Goal: Task Accomplishment & Management: Complete application form

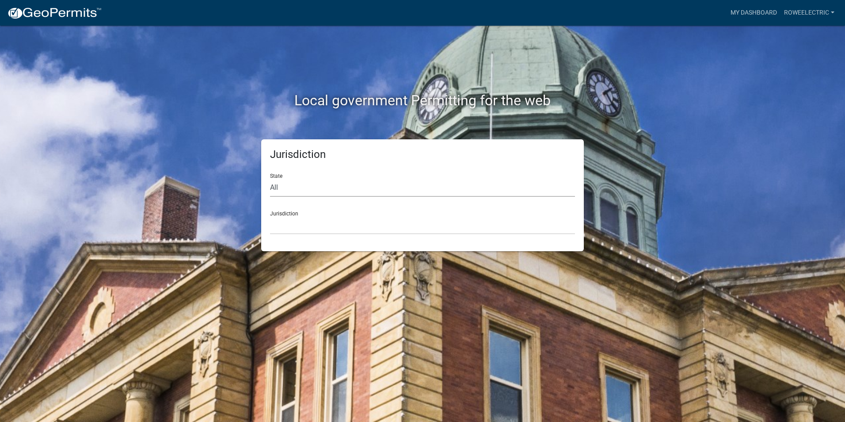
click at [334, 189] on select "All [US_STATE] [US_STATE] [US_STATE] [US_STATE] [US_STATE] [US_STATE] [US_STATE…" at bounding box center [422, 188] width 305 height 18
select select "[US_STATE]"
click at [270, 179] on select "All [US_STATE] [US_STATE] [US_STATE] [US_STATE] [US_STATE] [US_STATE] [US_STATE…" at bounding box center [422, 188] width 305 height 18
click at [316, 218] on select "City of [GEOGRAPHIC_DATA], [US_STATE] City of [GEOGRAPHIC_DATA], [US_STATE] Cit…" at bounding box center [422, 225] width 305 height 18
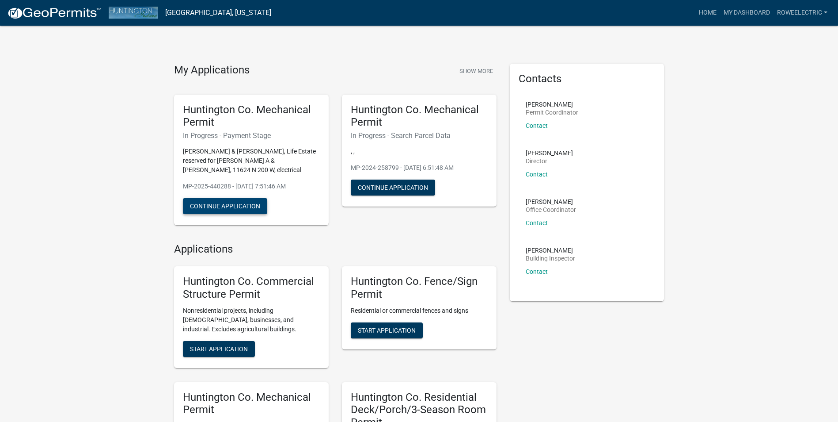
click at [238, 198] on button "Continue Application" at bounding box center [225, 206] width 84 height 16
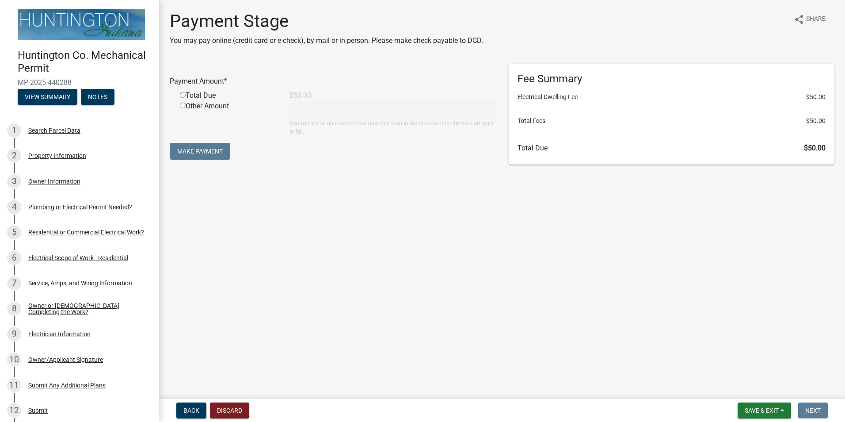
click at [182, 95] on input "radio" at bounding box center [183, 95] width 6 height 6
radio input "true"
type input "50"
click at [208, 151] on button "Make Payment" at bounding box center [200, 151] width 61 height 17
